Goal: Task Accomplishment & Management: Manage account settings

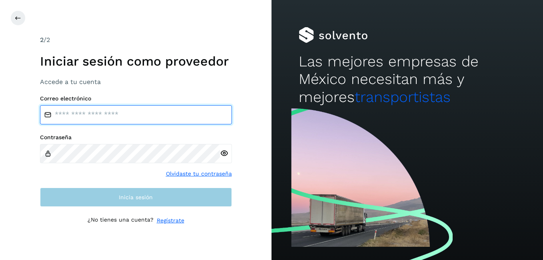
type input "**********"
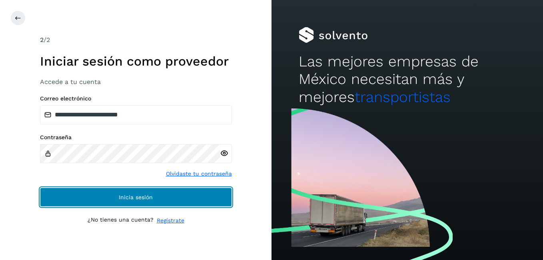
click at [134, 192] on button "Inicia sesión" at bounding box center [136, 197] width 192 height 19
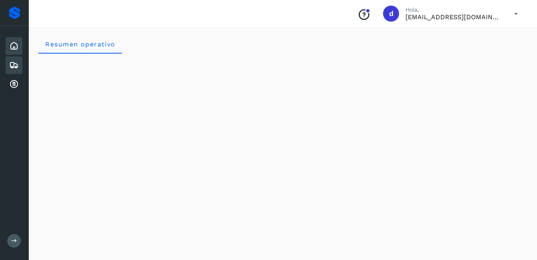
click at [11, 64] on icon at bounding box center [14, 65] width 10 height 10
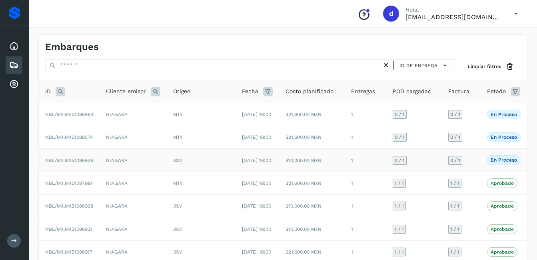
click at [508, 163] on p "En proceso" at bounding box center [504, 160] width 26 height 6
click at [79, 163] on span "NBL/MX.MX51086926" at bounding box center [69, 161] width 48 height 6
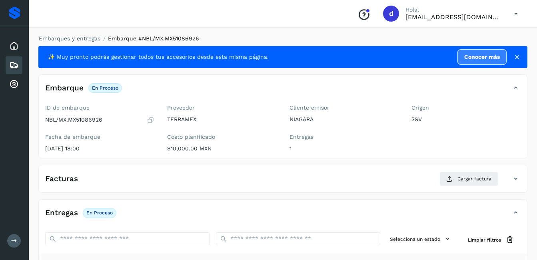
click at [149, 120] on icon at bounding box center [151, 120] width 8 height 8
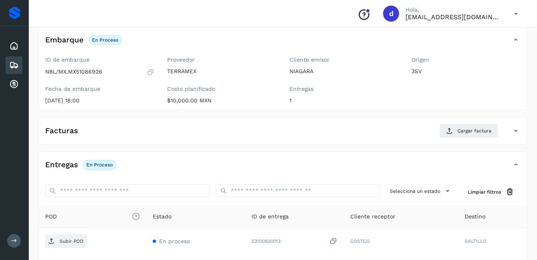
scroll to position [40, 0]
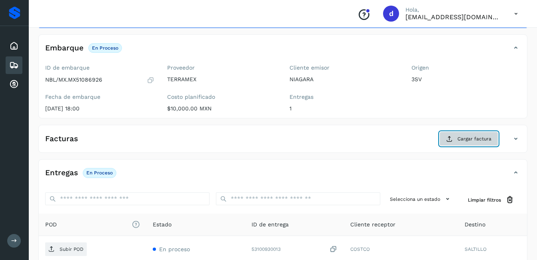
click at [471, 136] on span "Cargar factura" at bounding box center [474, 138] width 34 height 7
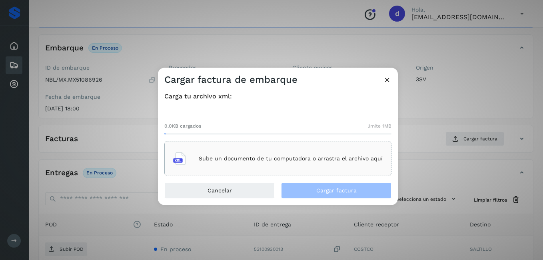
click at [384, 79] on icon at bounding box center [387, 80] width 8 height 8
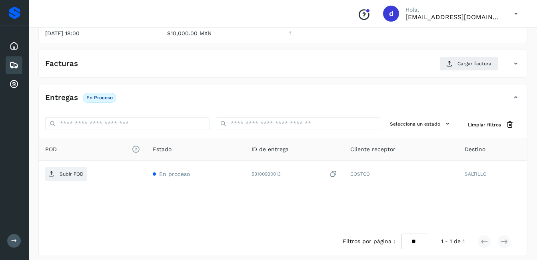
scroll to position [121, 0]
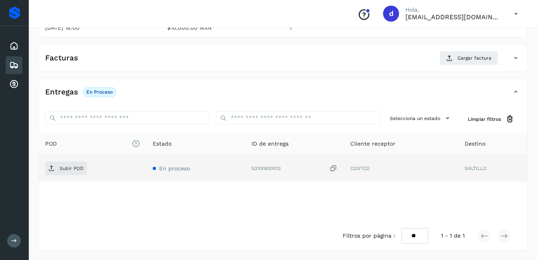
click at [351, 168] on td "COSTCO" at bounding box center [401, 168] width 114 height 26
click at [331, 166] on icon at bounding box center [333, 168] width 8 height 8
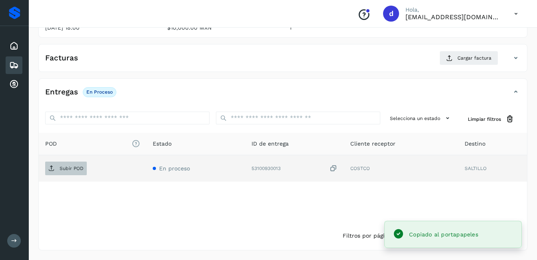
click at [60, 167] on p "Subir POD" at bounding box center [72, 169] width 24 height 6
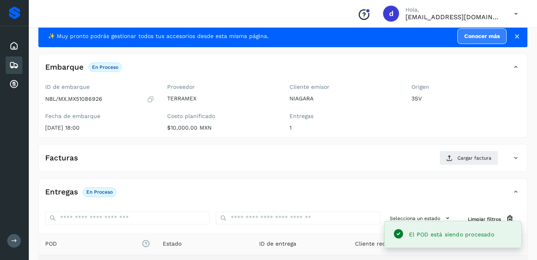
scroll to position [1, 0]
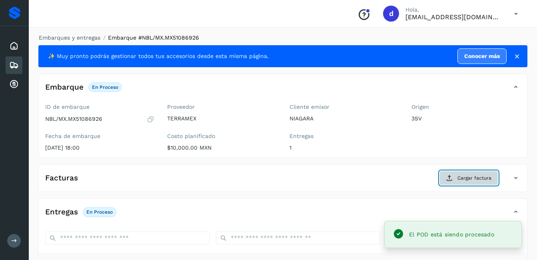
click at [461, 175] on span "Cargar factura" at bounding box center [474, 177] width 34 height 7
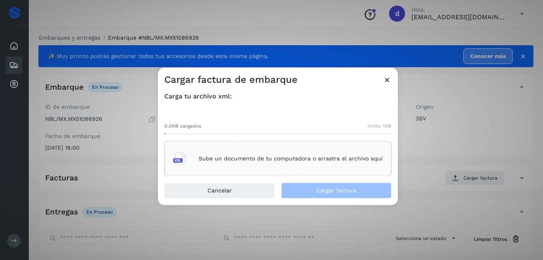
click at [320, 166] on div "Sube un documento de tu computadora o arrastra el archivo aquí" at bounding box center [277, 159] width 209 height 22
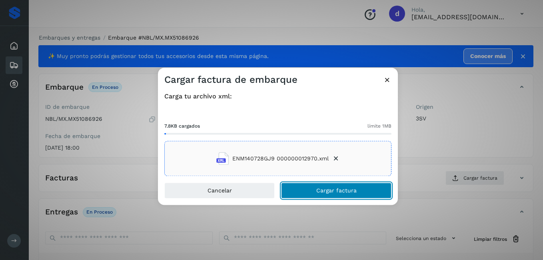
click at [339, 197] on button "Cargar factura" at bounding box center [336, 191] width 110 height 16
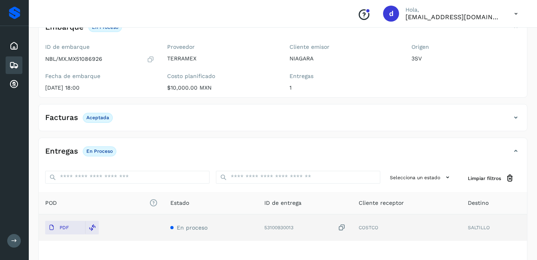
scroll to position [0, 0]
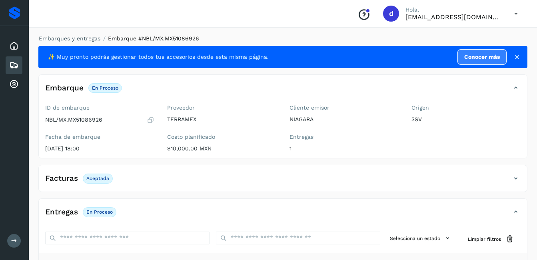
click at [13, 64] on icon at bounding box center [14, 65] width 10 height 10
